Goal: Task Accomplishment & Management: Complete application form

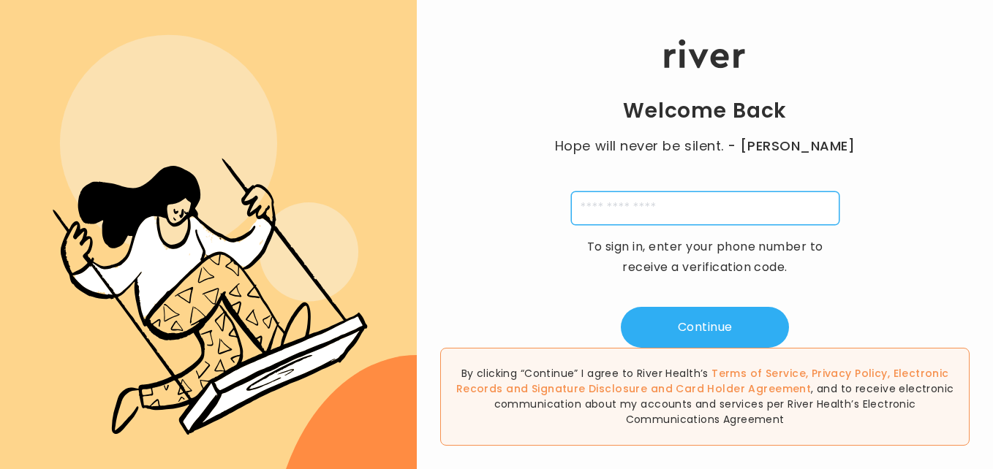
click at [693, 210] on input "tel" at bounding box center [705, 208] width 268 height 34
type input "**********"
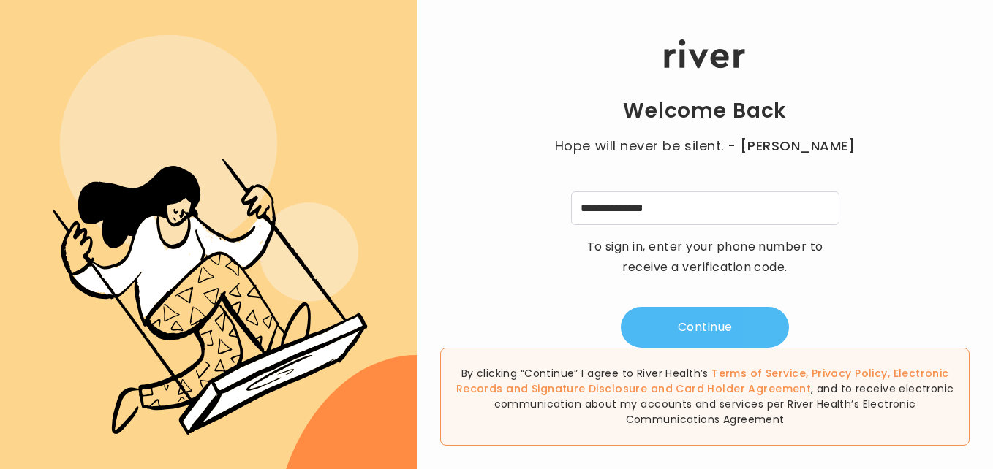
click at [694, 319] on button "Continue" at bounding box center [705, 327] width 168 height 41
type input "*"
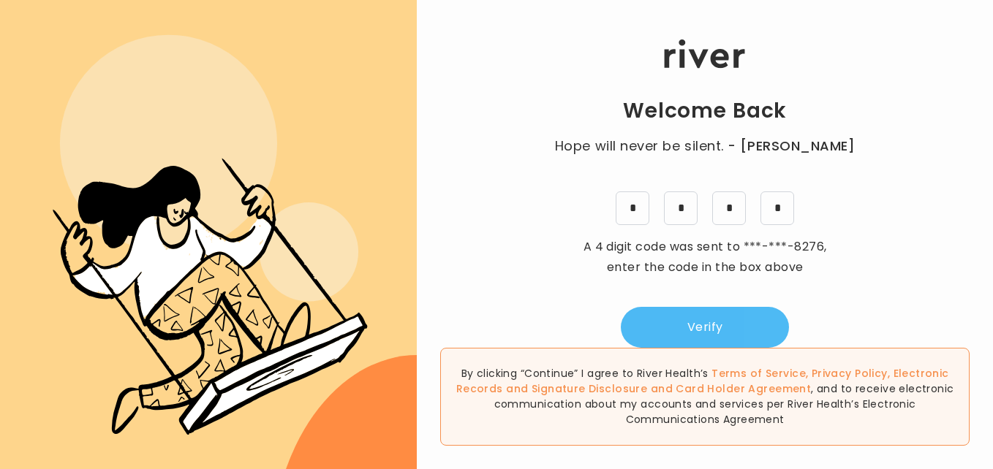
click at [687, 330] on button "Verify" at bounding box center [705, 327] width 168 height 41
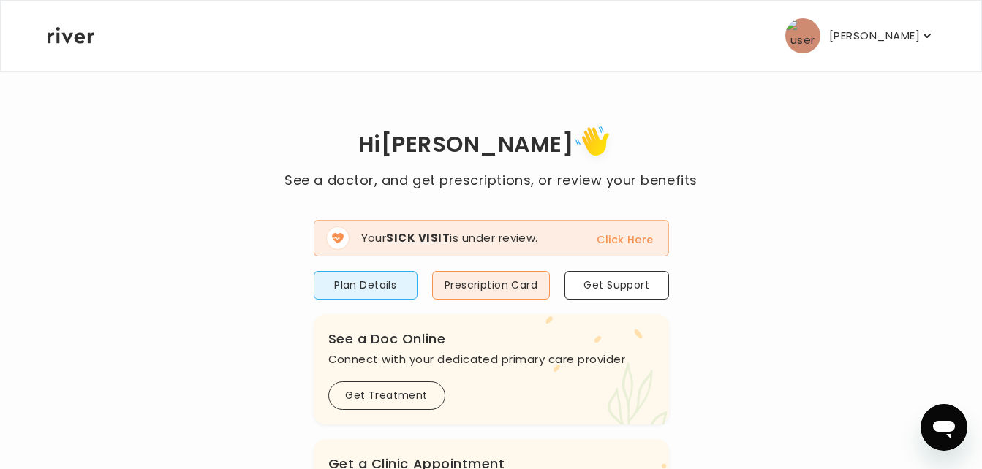
click at [642, 239] on button "Click Here" at bounding box center [624, 240] width 56 height 18
